Goal: Find specific page/section: Find specific page/section

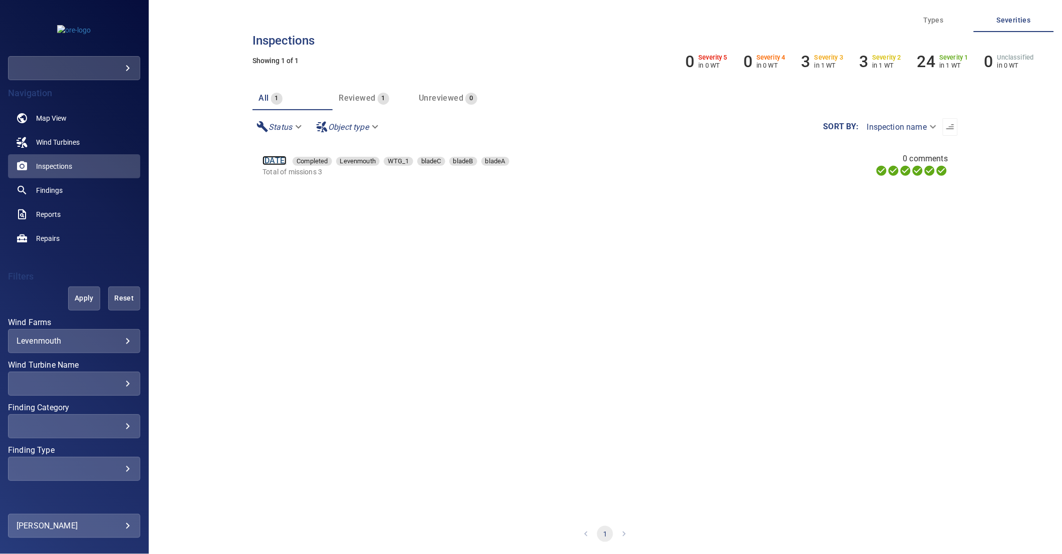
click at [287, 159] on link "[DATE]" at bounding box center [275, 161] width 24 height 10
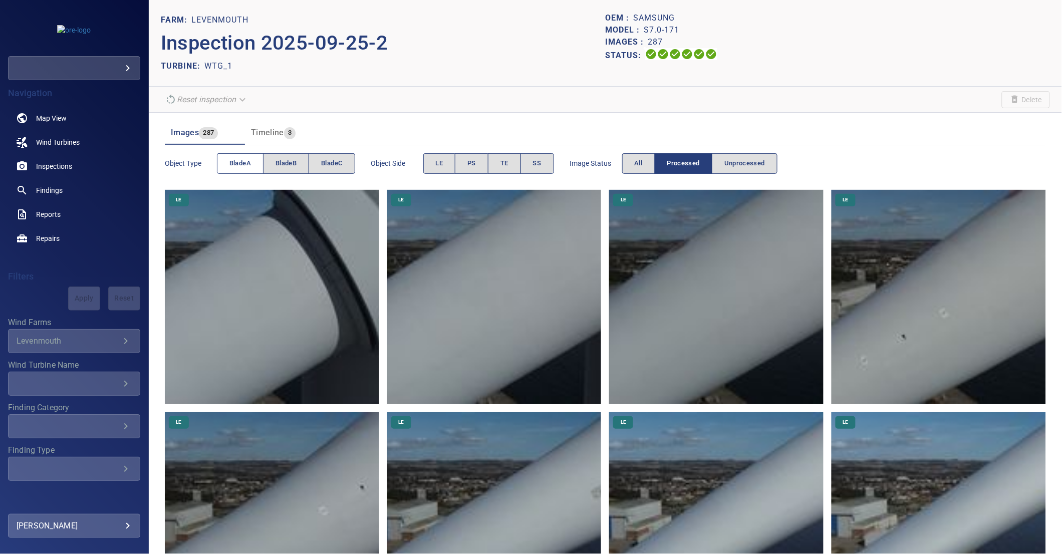
click at [247, 163] on span "bladeA" at bounding box center [240, 164] width 22 height 12
click at [247, 166] on span "bladeA" at bounding box center [240, 164] width 22 height 12
click at [285, 165] on span "bladeB" at bounding box center [286, 164] width 21 height 12
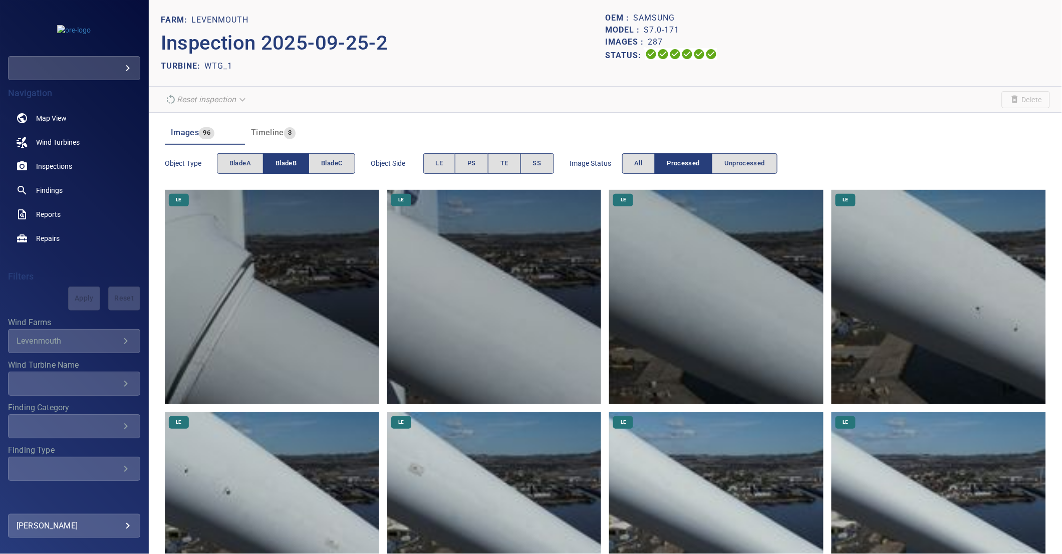
click at [285, 165] on span "bladeB" at bounding box center [286, 164] width 21 height 12
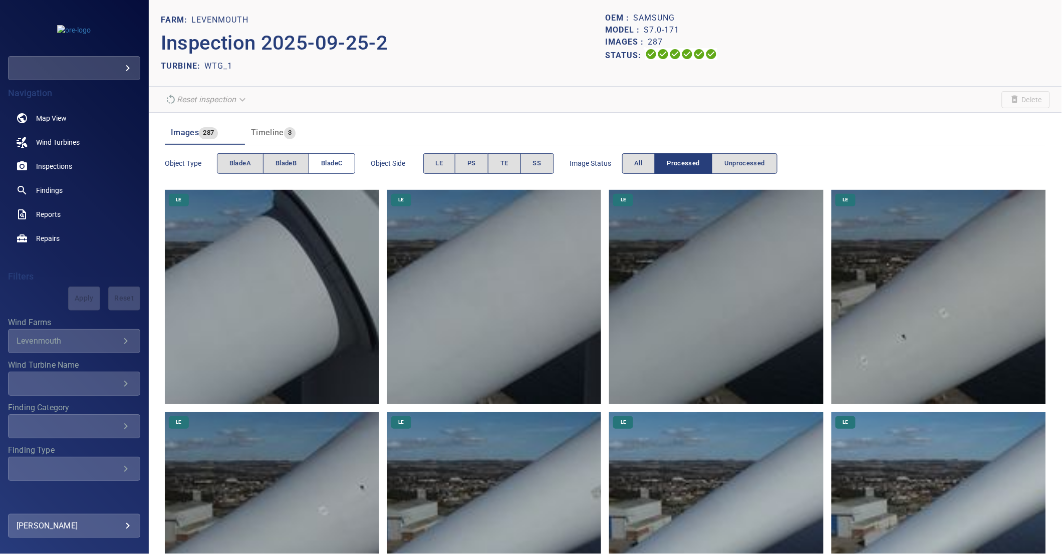
click at [329, 162] on span "bladeC" at bounding box center [331, 164] width 21 height 12
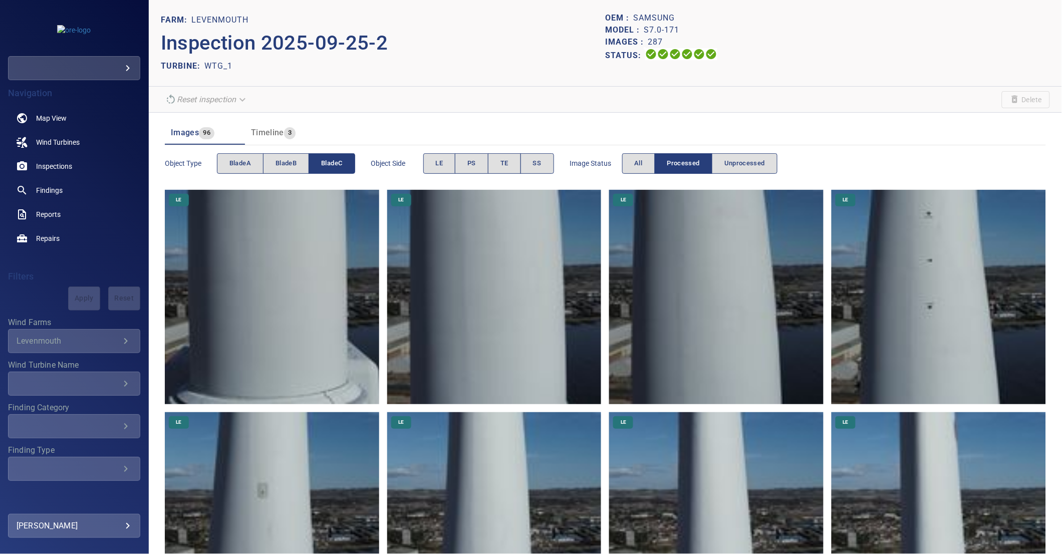
click at [329, 162] on span "bladeC" at bounding box center [331, 164] width 21 height 12
